Goal: Information Seeking & Learning: Learn about a topic

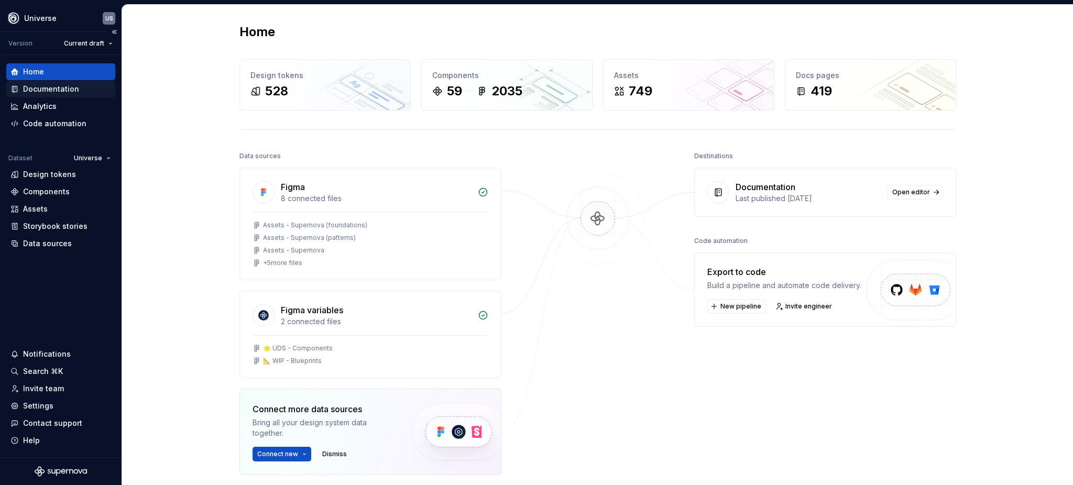
click at [60, 89] on div "Documentation" at bounding box center [51, 89] width 56 height 10
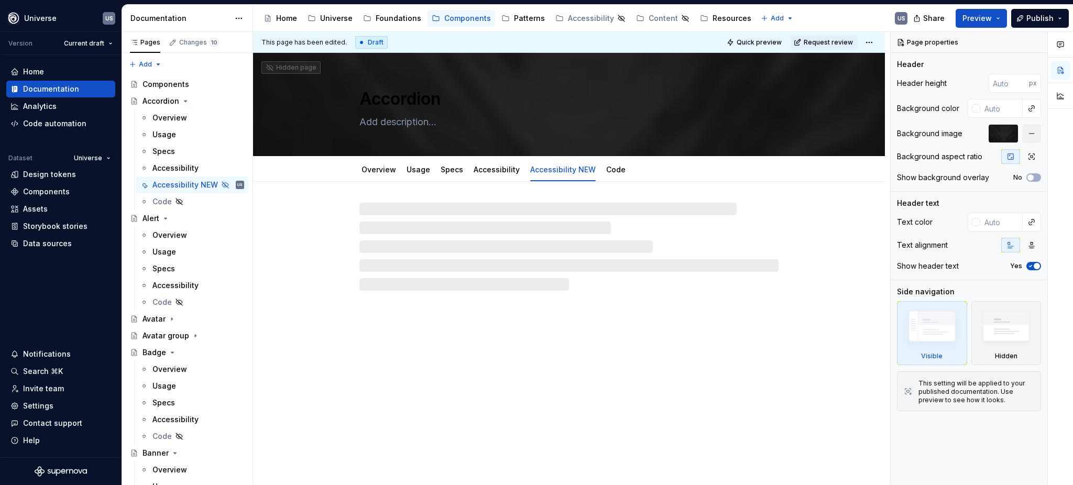
click at [527, 25] on div "Patterns" at bounding box center [523, 18] width 52 height 17
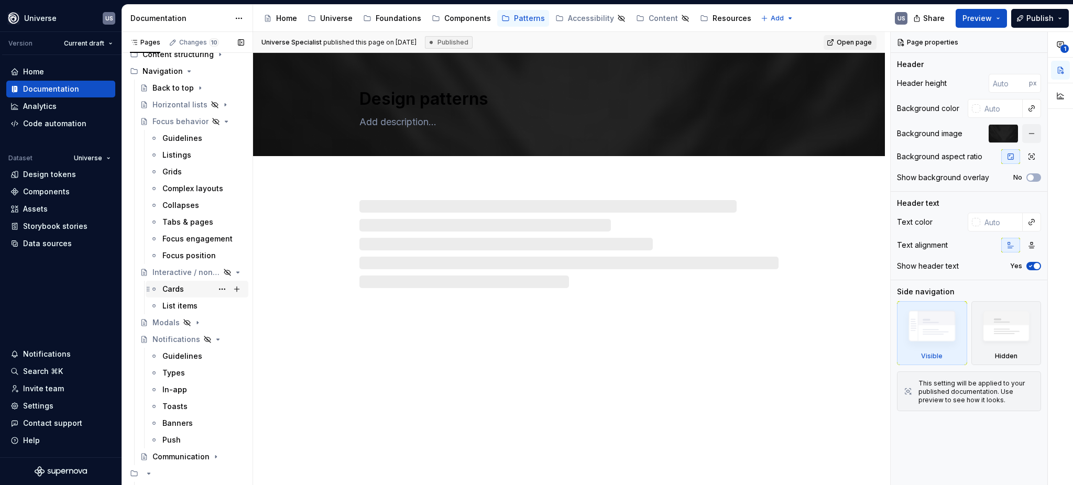
scroll to position [157, 0]
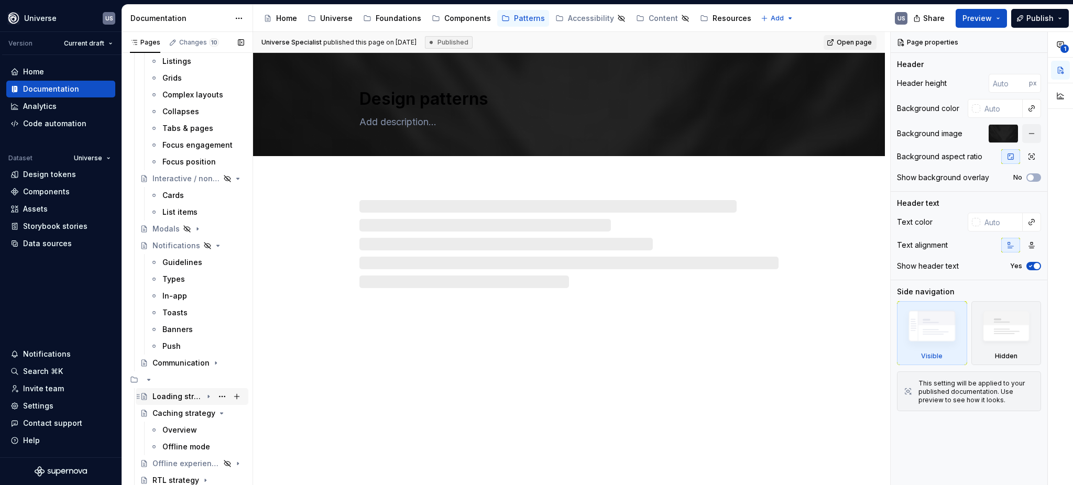
click at [177, 364] on div "Loading strategy" at bounding box center [177, 396] width 50 height 10
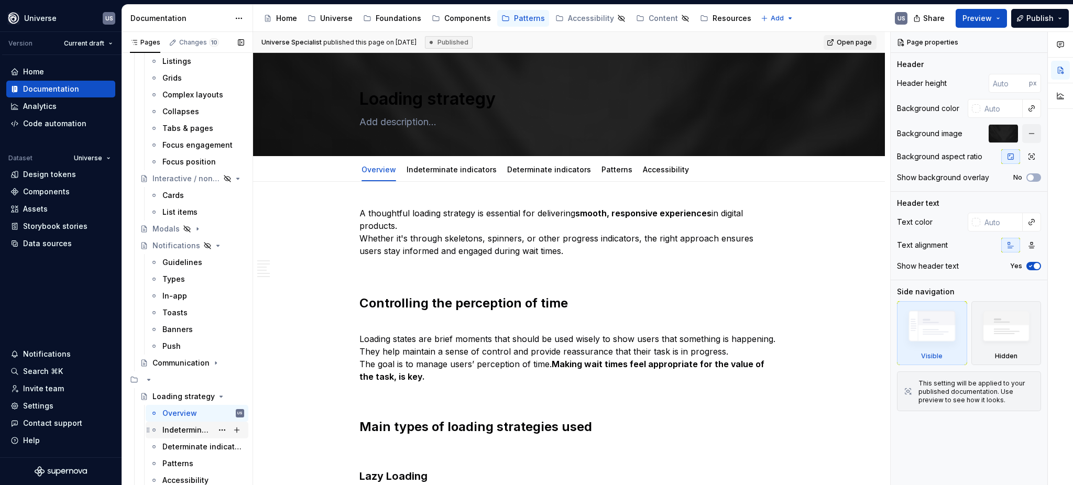
click at [193, 364] on div "Indeterminate indicators" at bounding box center [187, 430] width 50 height 10
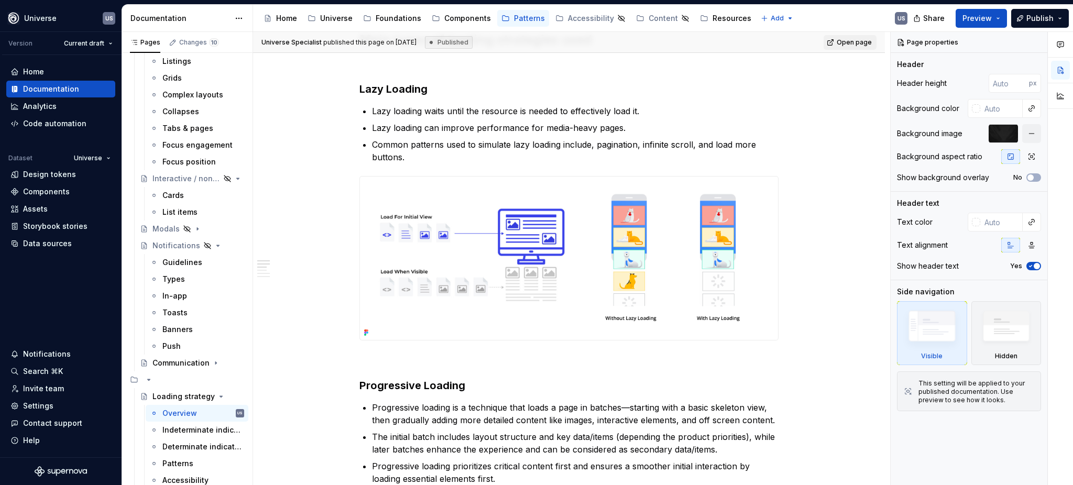
scroll to position [419, 0]
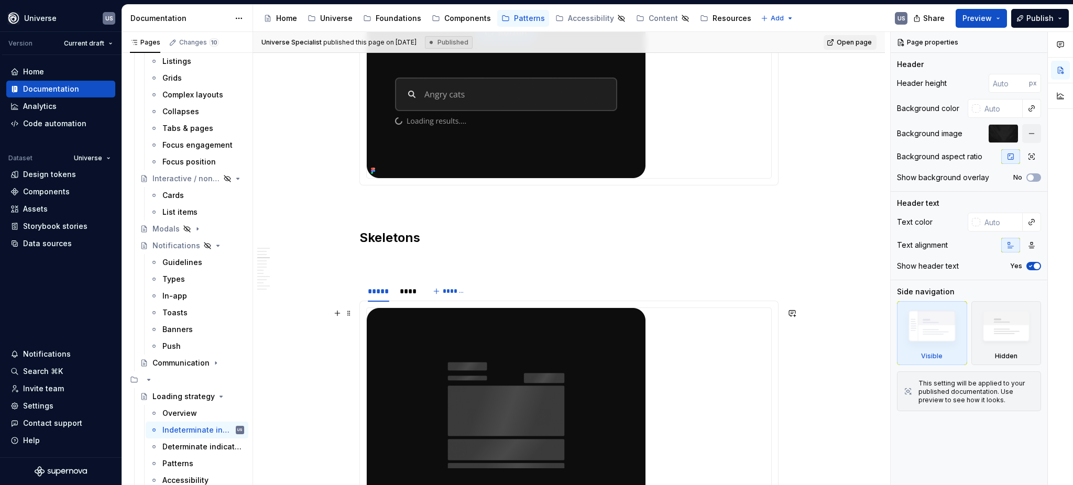
scroll to position [699, 0]
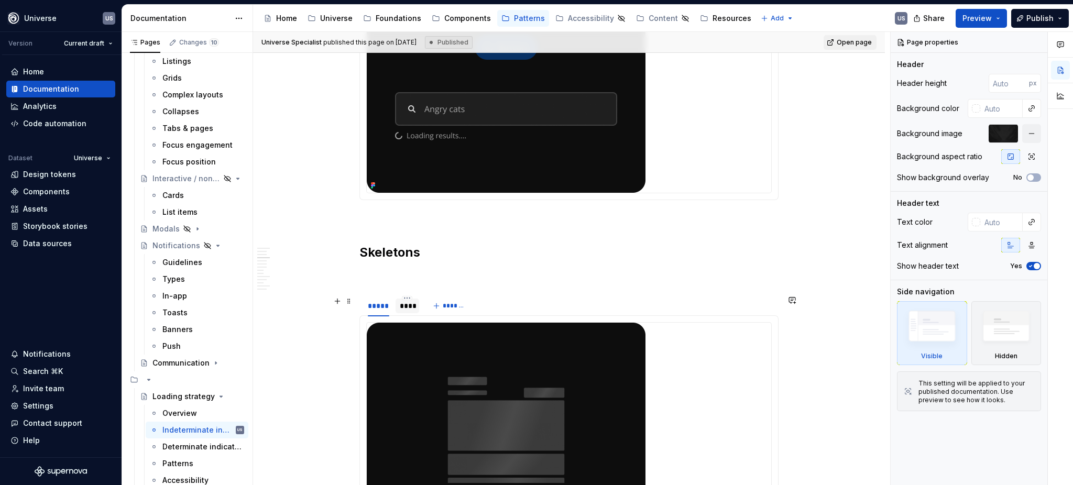
type textarea "*"
click at [405, 310] on div "****" at bounding box center [407, 306] width 15 height 10
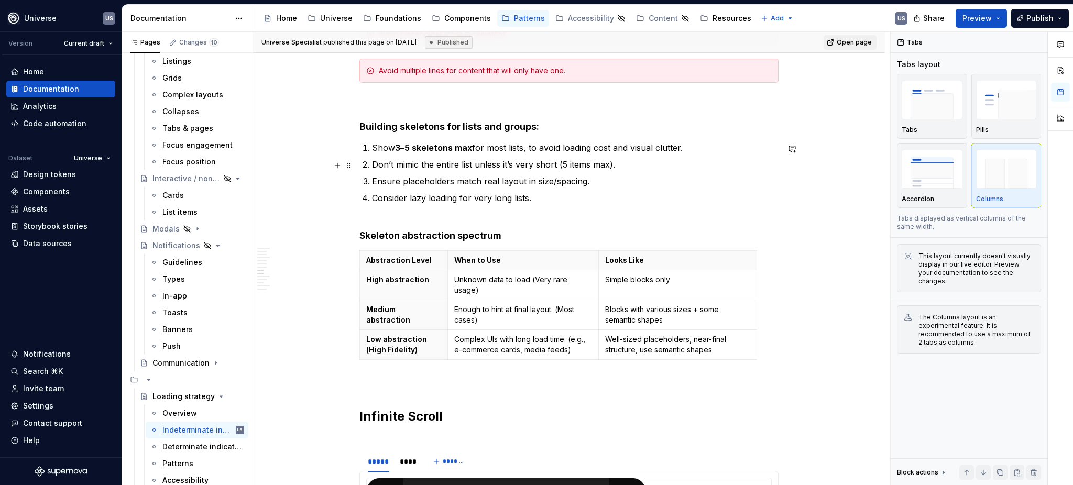
scroll to position [1886, 0]
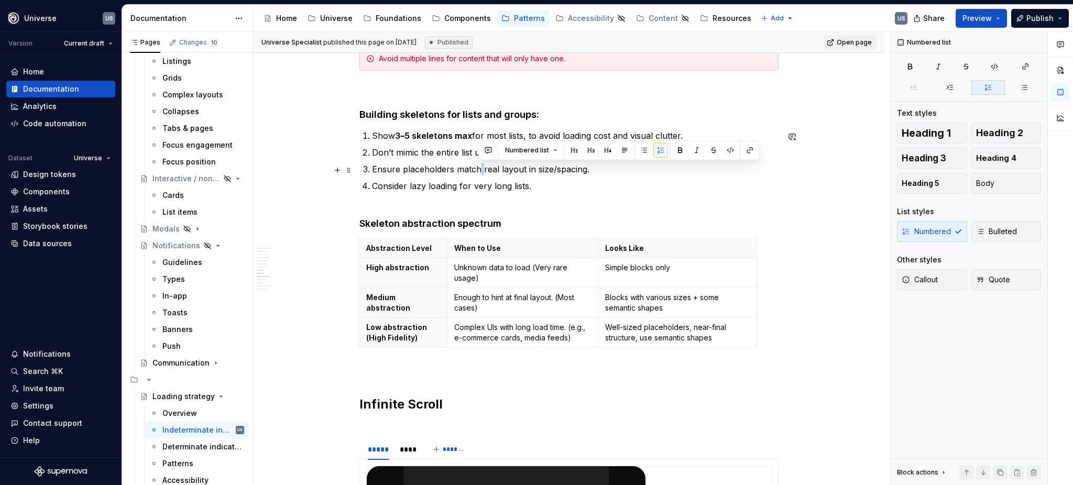
click at [480, 169] on p "Ensure placeholders match real layout in size/spacing." at bounding box center [575, 169] width 407 height 13
drag, startPoint x: 523, startPoint y: 170, endPoint x: 530, endPoint y: 171, distance: 6.4
click at [530, 171] on p "Ensure placeholders match real layout in size/spacing." at bounding box center [575, 169] width 407 height 13
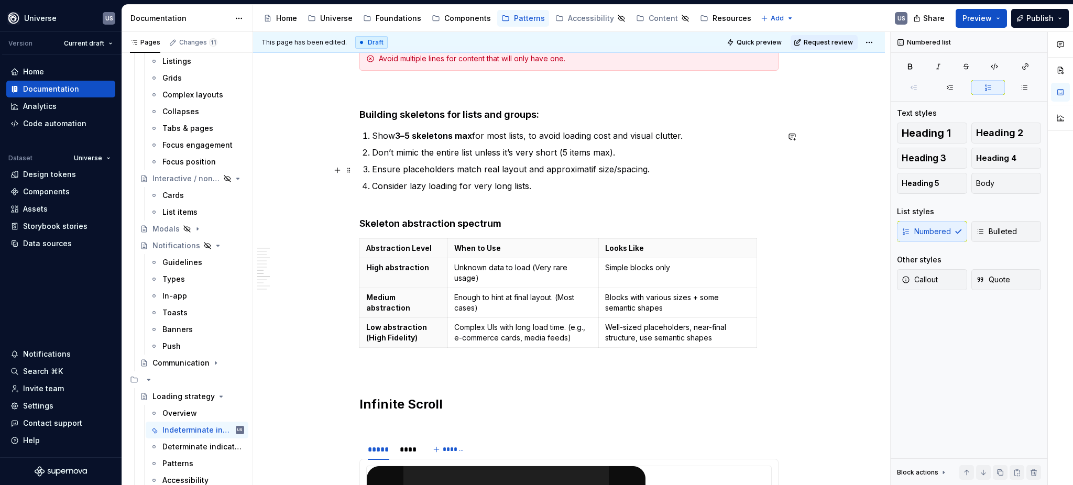
click at [643, 169] on p "Ensure placeholders match real layout and approximatif size/spacing." at bounding box center [575, 169] width 407 height 13
drag, startPoint x: 725, startPoint y: 168, endPoint x: 646, endPoint y: 168, distance: 79.7
click at [646, 168] on p "Ensure placeholders match real layout and approximatif size/spacing as close as…" at bounding box center [575, 169] width 407 height 13
drag, startPoint x: 539, startPoint y: 170, endPoint x: 525, endPoint y: 172, distance: 13.8
click at [525, 172] on p "Ensure placeholders match real layout and approximatif size/spacing.." at bounding box center [575, 169] width 407 height 13
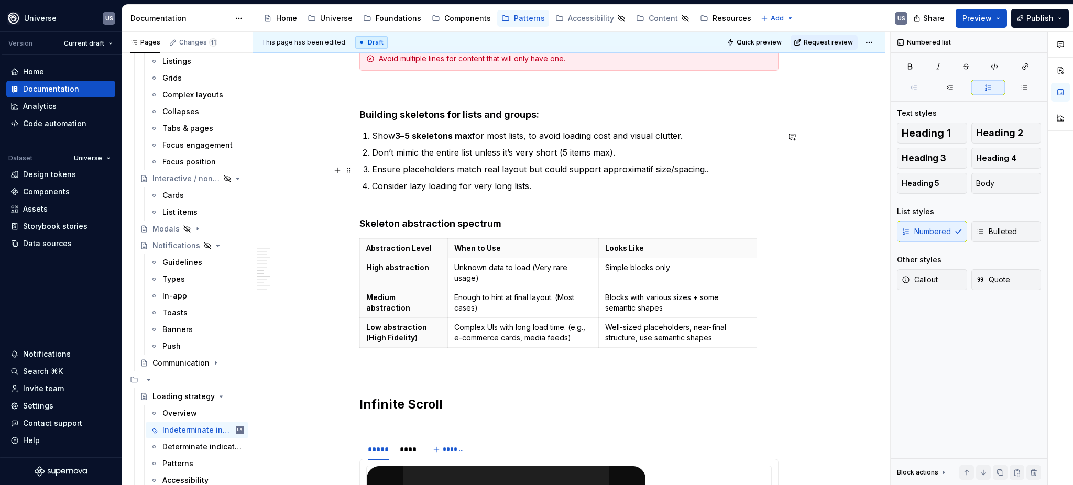
click at [707, 169] on p "Ensure placeholders match real layout but could support approximatif size/spaci…" at bounding box center [575, 169] width 407 height 13
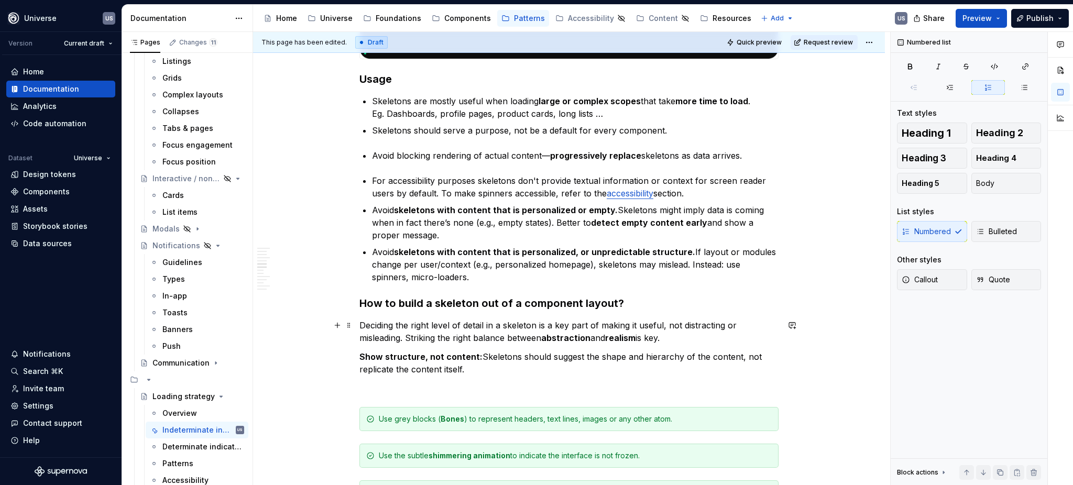
scroll to position [1187, 0]
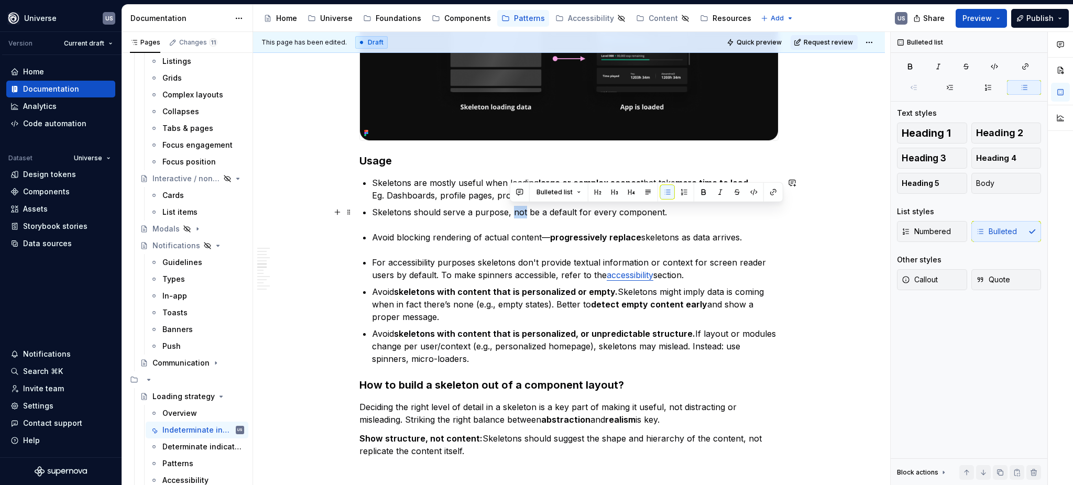
drag, startPoint x: 510, startPoint y: 212, endPoint x: 522, endPoint y: 212, distance: 12.6
click at [522, 212] on p "Skeletons should serve a purpose, not be a default for every component." at bounding box center [575, 212] width 407 height 13
click at [705, 195] on button "button" at bounding box center [703, 192] width 15 height 15
drag, startPoint x: 591, startPoint y: 213, endPoint x: 610, endPoint y: 213, distance: 18.9
click at [610, 213] on p "Skeletons should serve a purpose, not be a default for every component." at bounding box center [575, 212] width 407 height 13
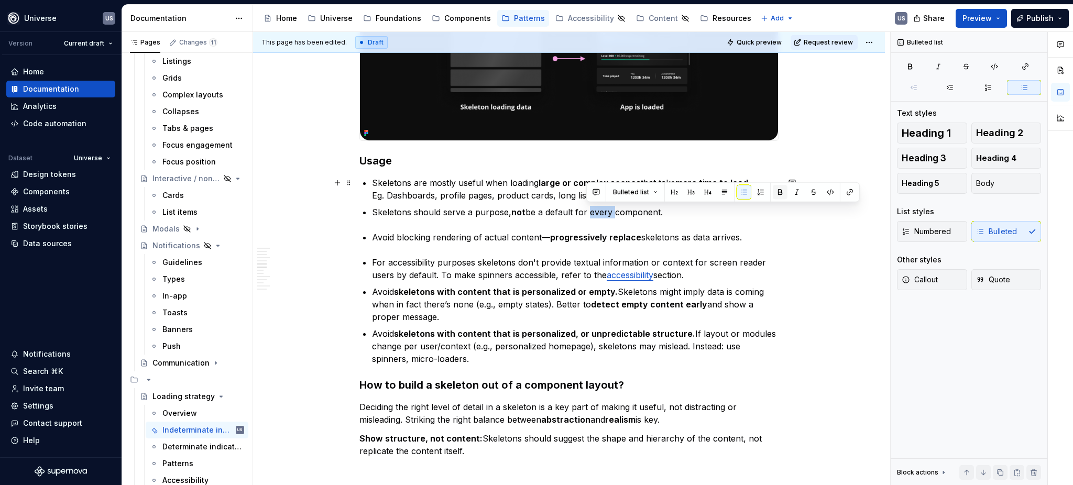
click at [777, 191] on button "button" at bounding box center [780, 192] width 15 height 15
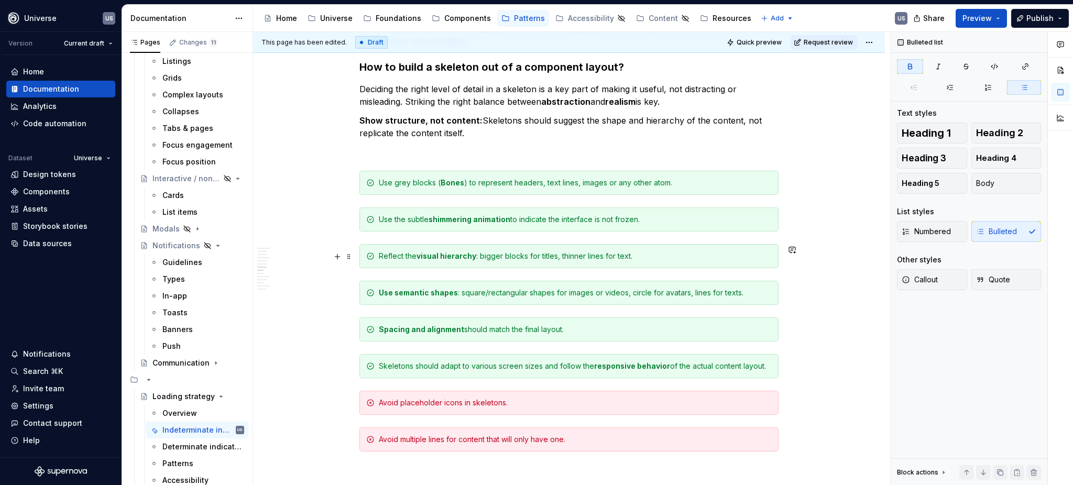
scroll to position [1537, 0]
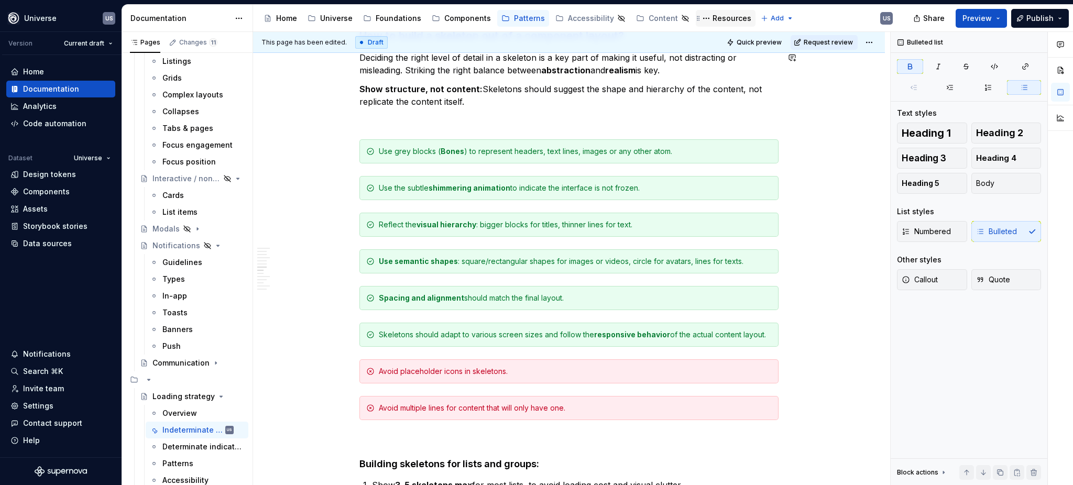
type textarea "*"
